Goal: Information Seeking & Learning: Check status

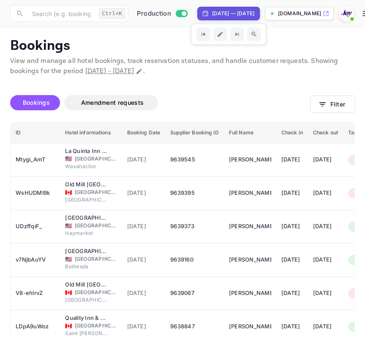
click at [316, 77] on div "Unsaved Changes Bookings Amendment requests Filter ID Hotel informations Bookin…" at bounding box center [177, 289] width 355 height 426
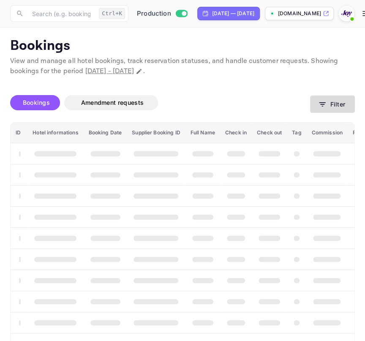
click at [341, 105] on button "Filter" at bounding box center [332, 103] width 45 height 17
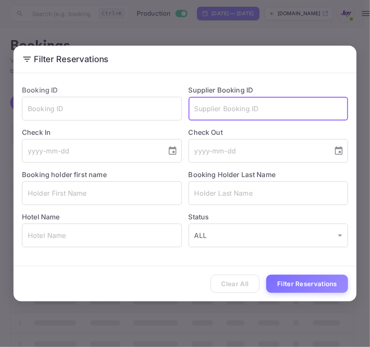
click at [226, 106] on input "text" at bounding box center [269, 109] width 160 height 24
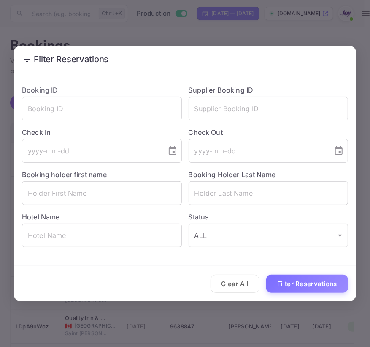
click at [204, 23] on div "Filter Reservations Booking ID ​ Supplier Booking ID ​ Check In ​ Check Out ​ B…" at bounding box center [185, 173] width 370 height 347
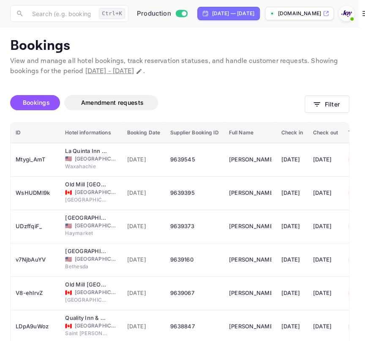
click at [236, 12] on div "[DATE] — [DATE]" at bounding box center [233, 14] width 42 height 8
select select "7"
select select "2025"
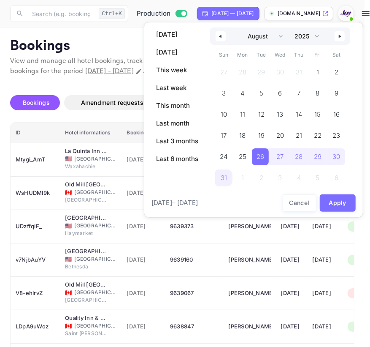
click at [220, 36] on icon "button" at bounding box center [219, 36] width 4 height 3
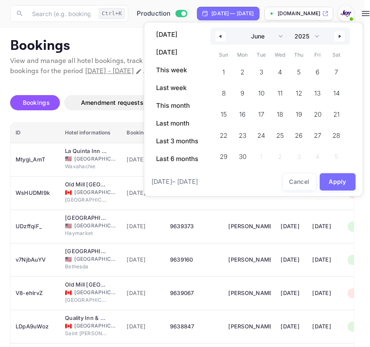
click at [220, 36] on icon "button" at bounding box center [219, 36] width 4 height 3
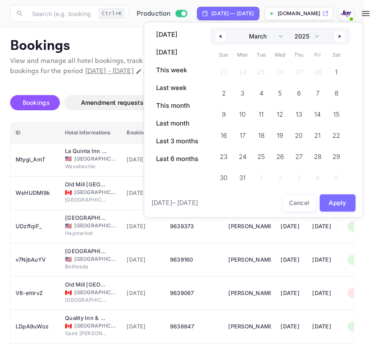
click at [220, 36] on icon "button" at bounding box center [219, 36] width 4 height 3
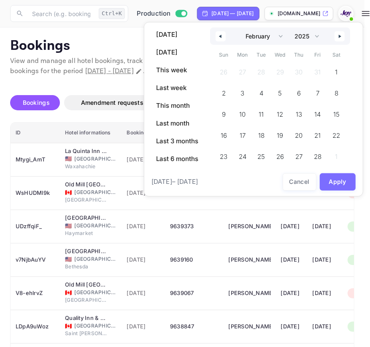
click at [220, 36] on icon "button" at bounding box center [219, 36] width 4 height 3
click at [277, 68] on span "1" at bounding box center [280, 72] width 19 height 17
click at [342, 35] on icon "button" at bounding box center [341, 36] width 4 height 3
select select "1"
click at [312, 36] on select "2030 2029 2028 2027 2026 2025 2024 2023 2022 2021 2020 2019 2018 2017 2016 2015…" at bounding box center [307, 35] width 32 height 17
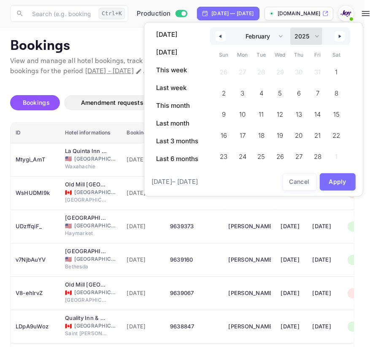
select select "2026"
click at [291, 35] on select "2030 2029 2028 2027 2026 2025 2024 2023 2022 2021 2020 2019 2018 2017 2016 2015…" at bounding box center [307, 35] width 32 height 17
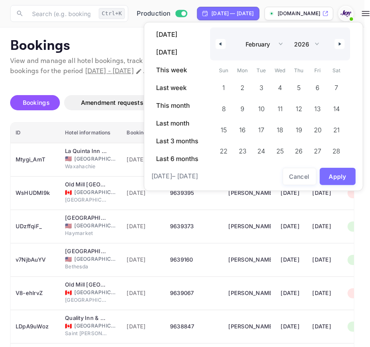
click at [341, 42] on icon "button" at bounding box center [341, 43] width 4 height 3
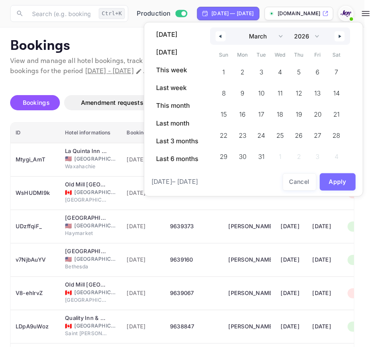
click at [341, 42] on div "January February March April May June July August September October November [D…" at bounding box center [280, 35] width 140 height 17
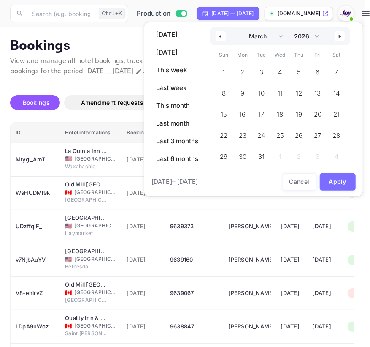
click at [341, 42] on div "January February March April May June July August September October November [D…" at bounding box center [280, 35] width 140 height 17
click at [340, 37] on icon "button" at bounding box center [341, 36] width 4 height 3
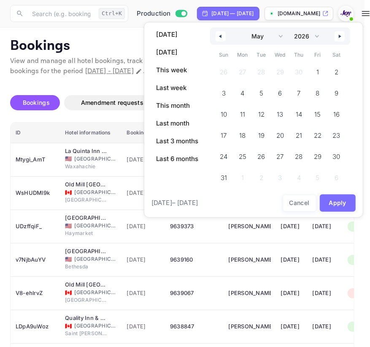
click at [340, 37] on icon "button" at bounding box center [341, 36] width 4 height 3
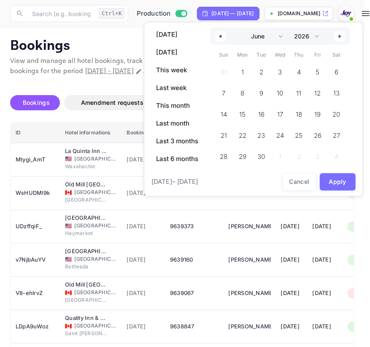
click at [340, 37] on icon "button" at bounding box center [341, 36] width 4 height 3
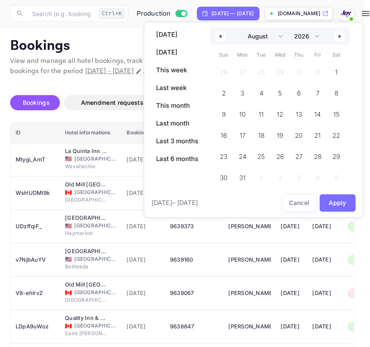
click at [340, 37] on icon "button" at bounding box center [341, 36] width 4 height 3
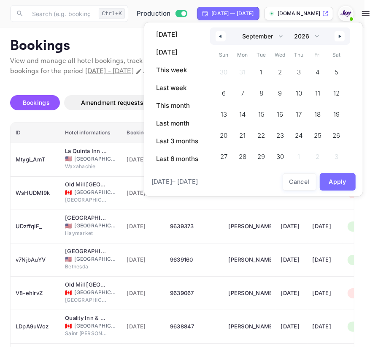
click at [340, 37] on icon "button" at bounding box center [341, 36] width 4 height 3
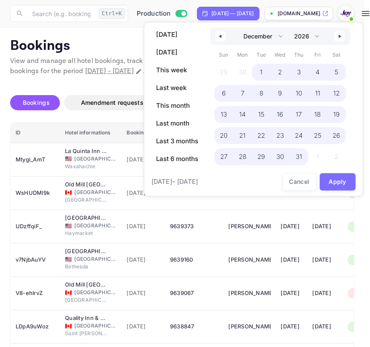
click at [297, 156] on span "31" at bounding box center [299, 156] width 6 height 15
select select "0"
select select "2025"
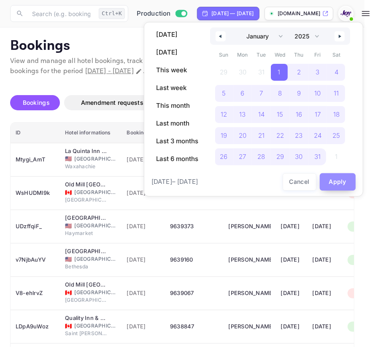
click at [336, 179] on button "Apply" at bounding box center [338, 181] width 36 height 17
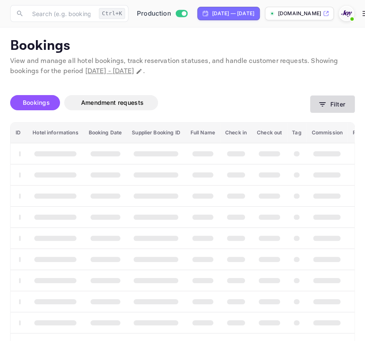
click at [329, 102] on button "Filter" at bounding box center [332, 103] width 45 height 17
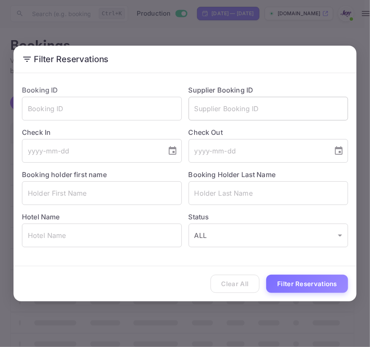
click at [256, 111] on input "text" at bounding box center [269, 109] width 160 height 24
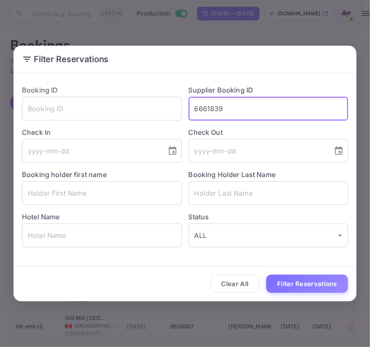
type input "6661839"
click at [266, 274] on button "Filter Reservations" at bounding box center [307, 283] width 82 height 18
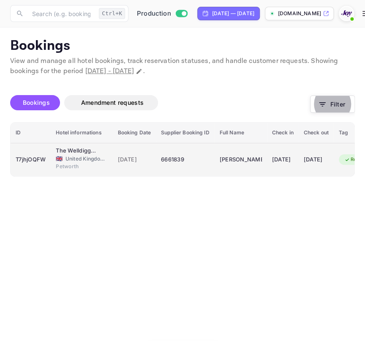
click at [47, 165] on td "T7jhjOQFW" at bounding box center [31, 159] width 40 height 33
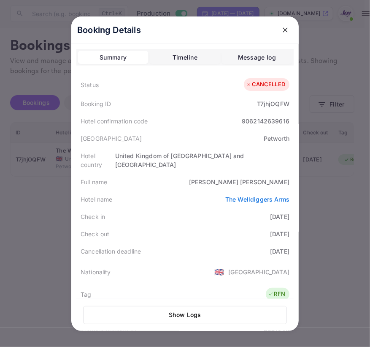
click at [168, 58] on button "Timeline" at bounding box center [185, 58] width 70 height 14
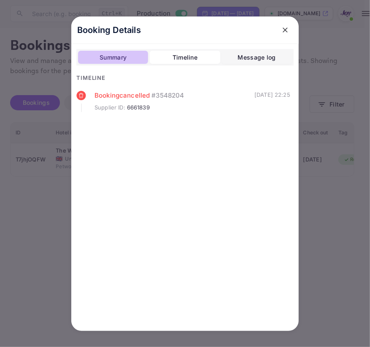
click at [122, 57] on div "Summary" at bounding box center [113, 57] width 27 height 10
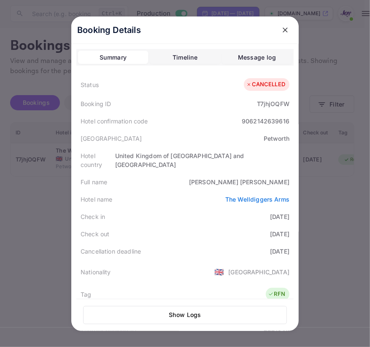
click at [334, 201] on div at bounding box center [185, 173] width 370 height 347
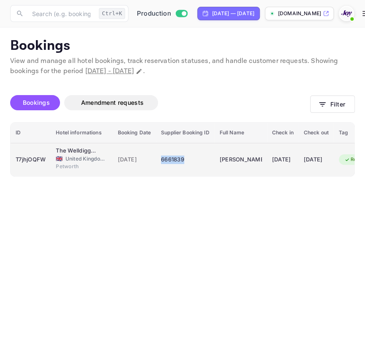
drag, startPoint x: 160, startPoint y: 162, endPoint x: 186, endPoint y: 164, distance: 25.5
click at [186, 164] on div "6661839" at bounding box center [185, 160] width 48 height 14
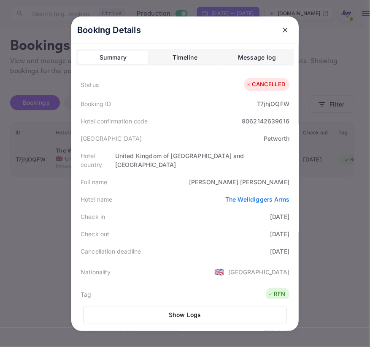
copy div "6661839"
drag, startPoint x: 225, startPoint y: 167, endPoint x: 288, endPoint y: 177, distance: 63.2
click at [288, 177] on div "Full name [PERSON_NAME]" at bounding box center [184, 181] width 217 height 17
copy div "[PERSON_NAME]"
click at [281, 30] on icon "close" at bounding box center [285, 30] width 8 height 8
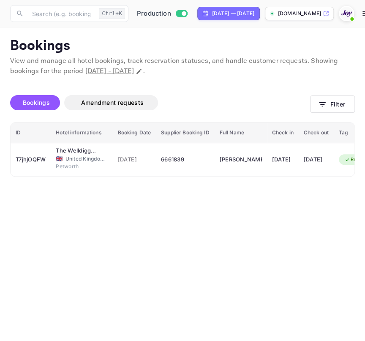
click at [19, 80] on div "Found 1 bookings Bookings Amendment requests Filter ID Hotel informations Booki…" at bounding box center [177, 126] width 355 height 100
click at [326, 112] on button "Filter" at bounding box center [332, 103] width 45 height 17
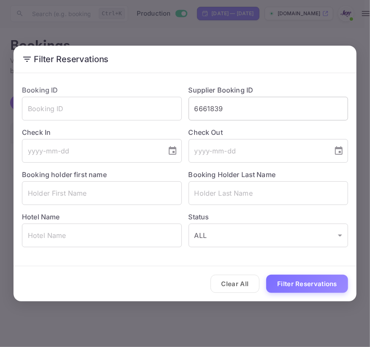
click at [213, 114] on input "6661839" at bounding box center [269, 109] width 160 height 24
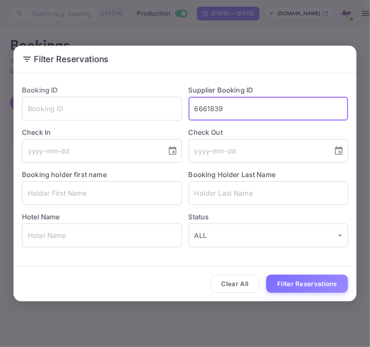
click at [213, 114] on input "6661839" at bounding box center [269, 109] width 160 height 24
type input "8349699"
click at [266, 274] on button "Filter Reservations" at bounding box center [307, 283] width 82 height 18
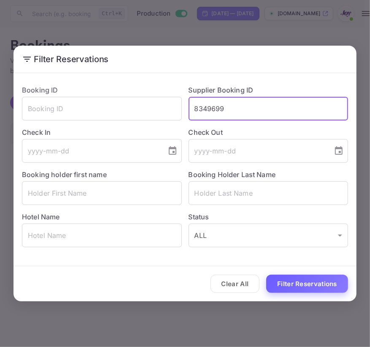
click at [303, 276] on button "Filter Reservations" at bounding box center [307, 283] width 82 height 18
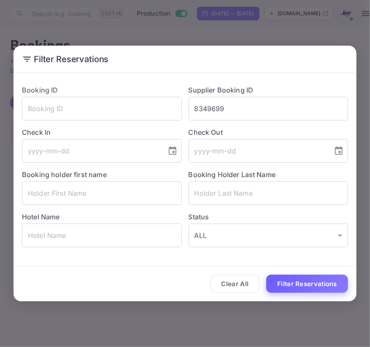
click at [297, 284] on button "Filter Reservations" at bounding box center [307, 283] width 82 height 18
click at [264, 313] on div "Filter Reservations Booking ID ​ Supplier Booking ID 8349699 ​ Check In ​ Check…" at bounding box center [185, 173] width 370 height 347
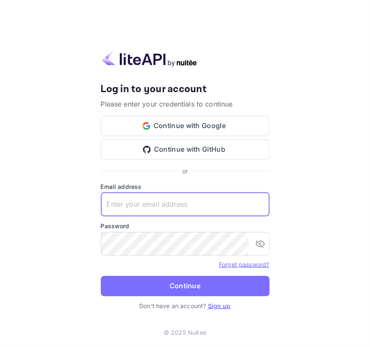
click at [137, 193] on input "text" at bounding box center [185, 205] width 169 height 24
paste input "[EMAIL_ADDRESS][DOMAIN_NAME]"
type input "[EMAIL_ADDRESS][DOMAIN_NAME]"
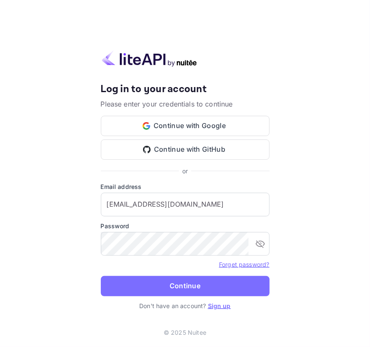
click at [180, 231] on div "Password ​" at bounding box center [185, 238] width 169 height 34
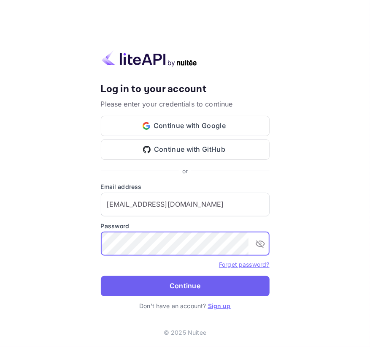
click at [153, 285] on button "Continue" at bounding box center [185, 286] width 169 height 20
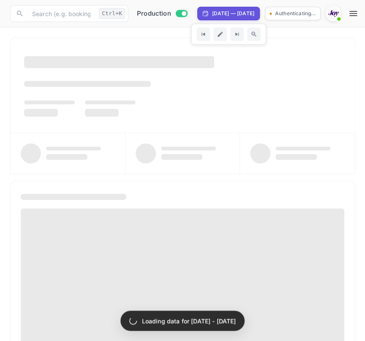
click at [245, 11] on div "Aug 27, 2025 — Sep 26, 2025" at bounding box center [233, 14] width 42 height 8
select select "7"
select select "2025"
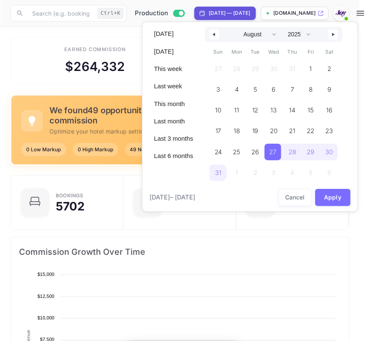
scroll to position [6, 6]
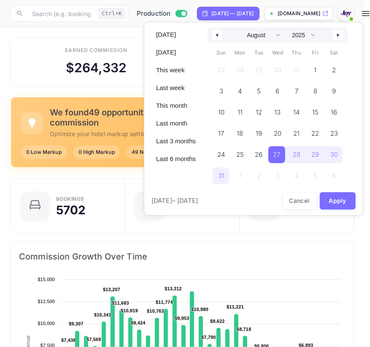
click at [218, 34] on icon "button" at bounding box center [216, 34] width 4 height 3
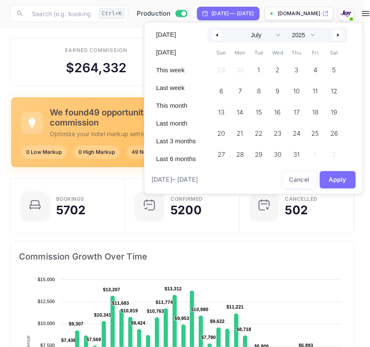
click at [218, 34] on icon "button" at bounding box center [216, 34] width 4 height 3
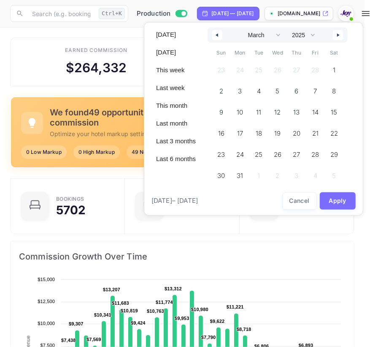
click at [218, 34] on icon "button" at bounding box center [216, 34] width 4 height 3
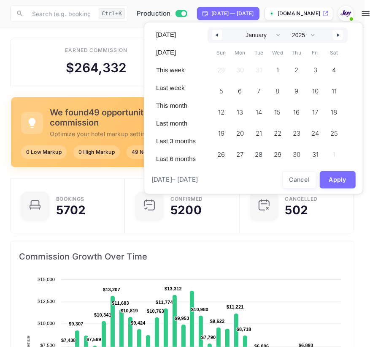
click at [218, 34] on icon "button" at bounding box center [216, 34] width 4 height 3
select select "11"
select select "2024"
click at [335, 34] on button "button" at bounding box center [338, 35] width 10 height 10
select select "0"
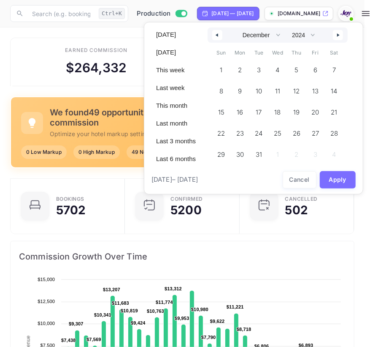
select select "2025"
click at [274, 73] on span "1" at bounding box center [278, 70] width 19 height 17
click at [339, 35] on icon "button" at bounding box center [339, 34] width 4 height 3
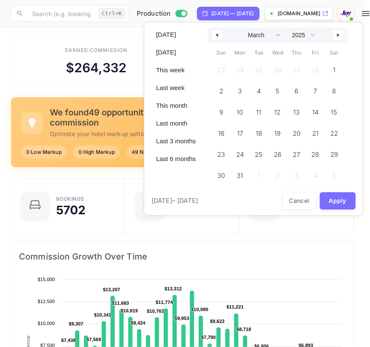
click at [339, 35] on icon "button" at bounding box center [339, 34] width 4 height 3
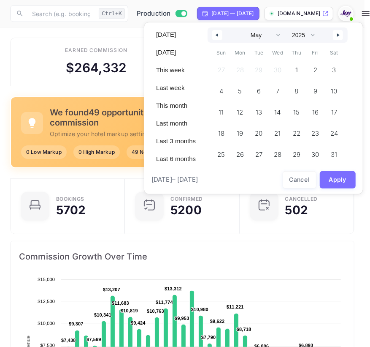
click at [339, 35] on icon "button" at bounding box center [339, 34] width 4 height 3
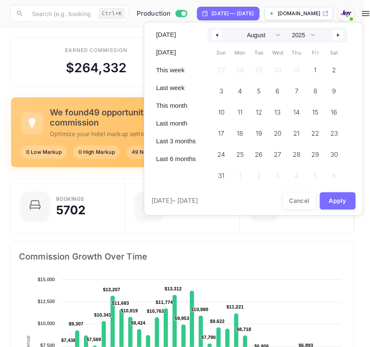
click at [339, 35] on icon "button" at bounding box center [339, 34] width 4 height 3
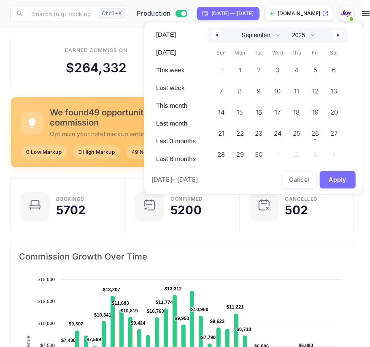
click at [339, 35] on icon "button" at bounding box center [339, 34] width 4 height 3
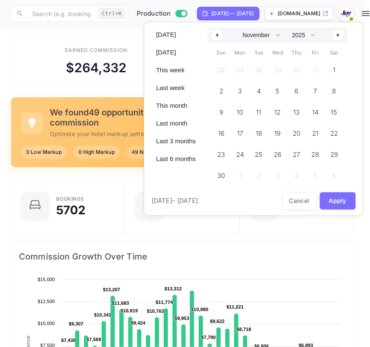
click at [339, 35] on icon "button" at bounding box center [339, 34] width 4 height 3
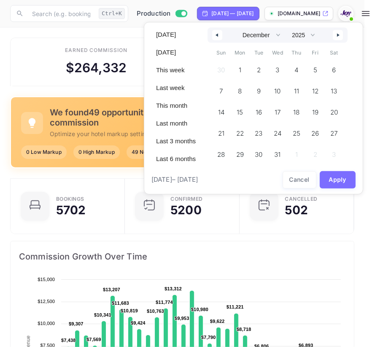
click at [339, 35] on icon "button" at bounding box center [339, 34] width 4 height 3
select select "0"
select select "2026"
click at [339, 35] on icon "button" at bounding box center [339, 34] width 4 height 3
click at [339, 35] on div "January February March April May June July August September October November [D…" at bounding box center [278, 34] width 140 height 15
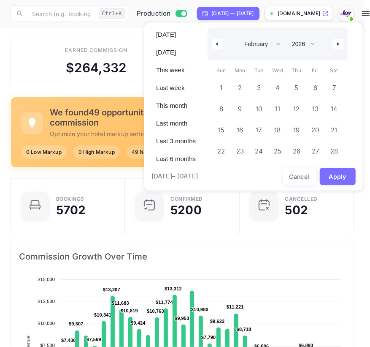
click at [339, 35] on div "January February March April May June July August September October November [D…" at bounding box center [278, 43] width 140 height 33
click at [337, 42] on icon "button" at bounding box center [339, 43] width 4 height 3
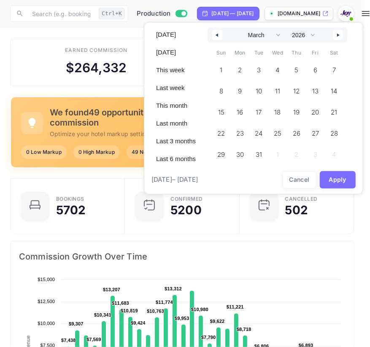
click at [337, 42] on div "January February March April May June July August September October November [D…" at bounding box center [278, 34] width 140 height 15
click at [337, 39] on button "button" at bounding box center [338, 35] width 10 height 10
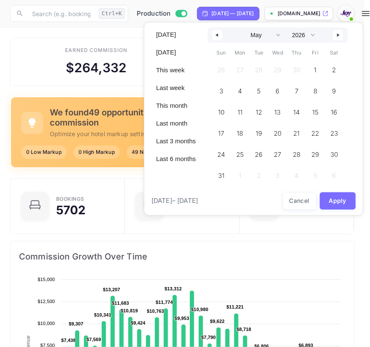
click at [337, 39] on button "button" at bounding box center [338, 35] width 10 height 10
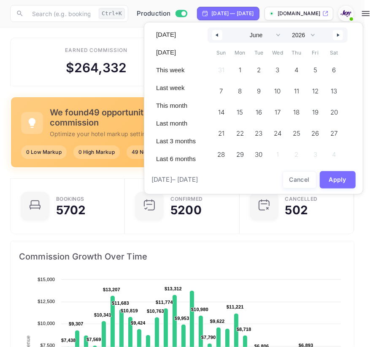
click at [337, 39] on button "button" at bounding box center [338, 35] width 10 height 10
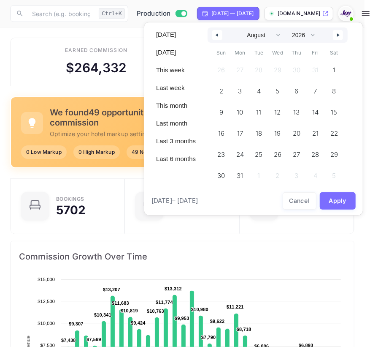
click at [337, 39] on button "button" at bounding box center [338, 35] width 10 height 10
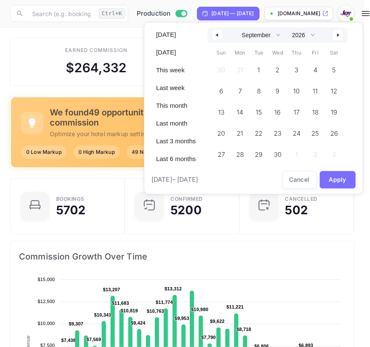
click at [337, 39] on button "button" at bounding box center [338, 35] width 10 height 10
click at [297, 152] on span "31" at bounding box center [296, 154] width 6 height 15
select select "0"
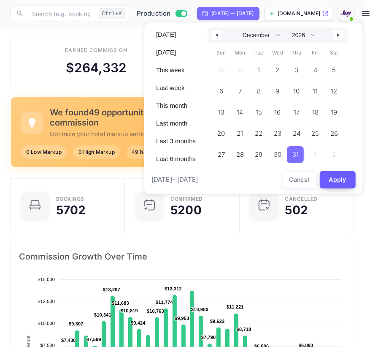
select select "2025"
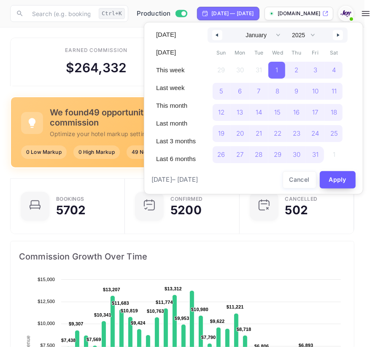
click at [331, 175] on button "Apply" at bounding box center [338, 179] width 36 height 17
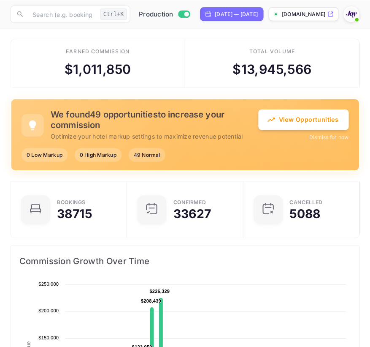
scroll to position [6, 6]
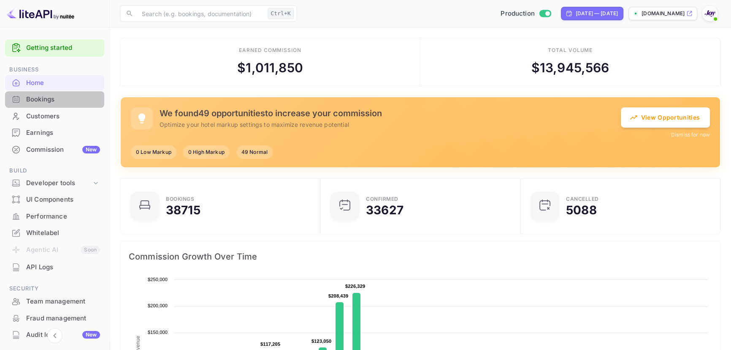
click at [55, 97] on div "Bookings" at bounding box center [63, 100] width 74 height 10
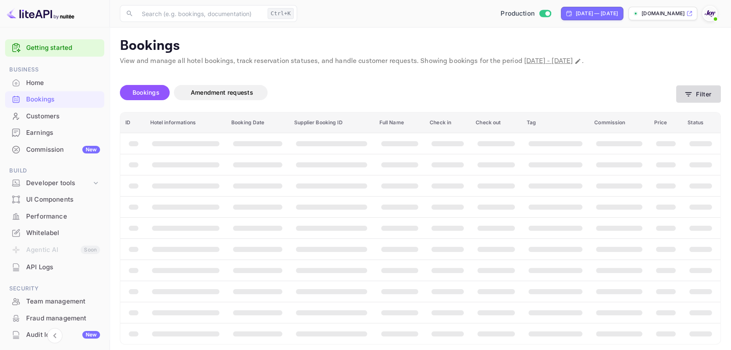
click at [370, 94] on icon "button" at bounding box center [689, 94] width 8 height 8
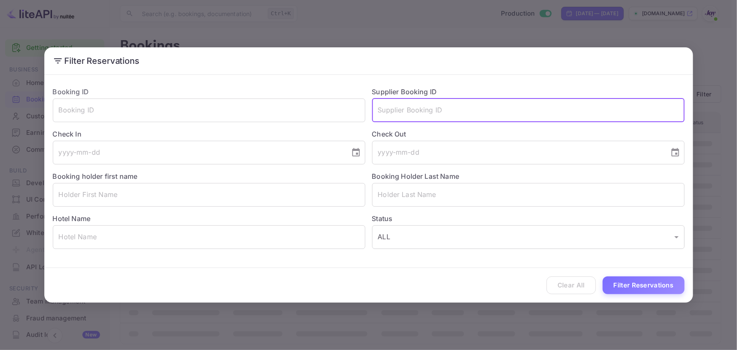
click at [370, 106] on input "text" at bounding box center [528, 110] width 312 height 24
type input "8349699"
click at [370, 276] on button "Filter Reservations" at bounding box center [644, 285] width 82 height 18
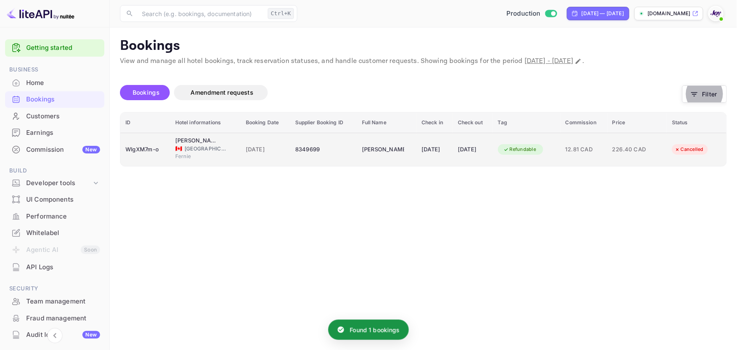
click at [160, 154] on div "WlgXM7m-o" at bounding box center [145, 150] width 40 height 14
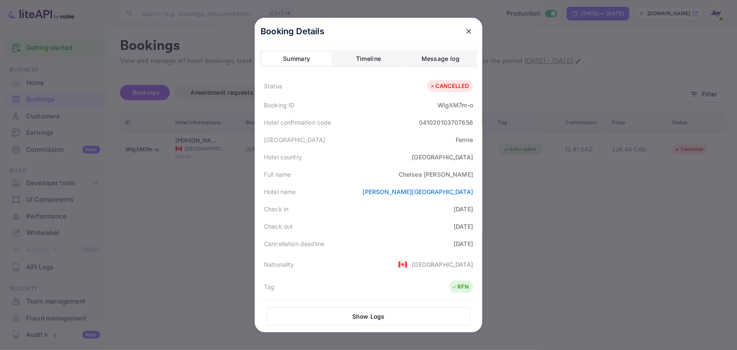
click at [370, 61] on button "Timeline" at bounding box center [368, 59] width 70 height 14
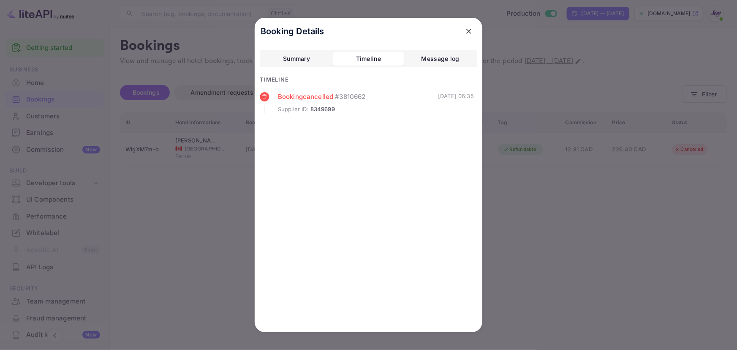
click at [370, 196] on div at bounding box center [368, 175] width 737 height 350
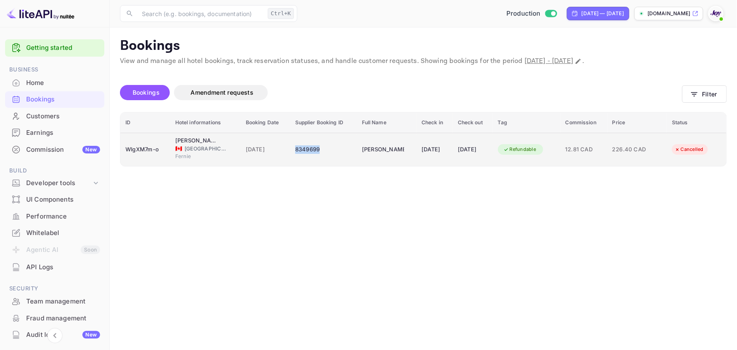
drag, startPoint x: 319, startPoint y: 150, endPoint x: 287, endPoint y: 150, distance: 31.7
click at [295, 150] on div "8349699" at bounding box center [323, 150] width 57 height 14
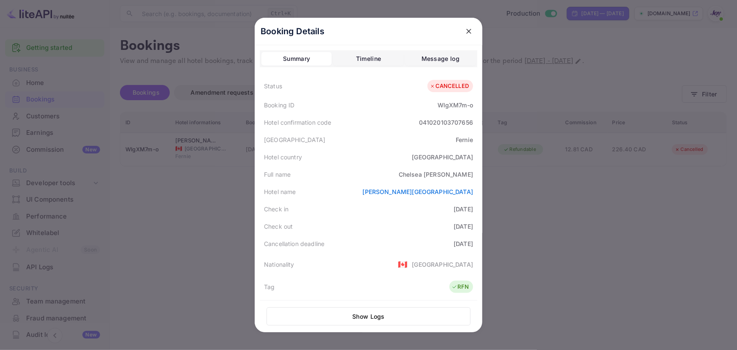
copy div "8349699"
drag, startPoint x: 416, startPoint y: 177, endPoint x: 473, endPoint y: 174, distance: 56.7
click at [370, 174] on div "Full name Chelsea Jensen" at bounding box center [368, 174] width 217 height 17
copy div "Chelsea Jensen"
